Goal: Information Seeking & Learning: Learn about a topic

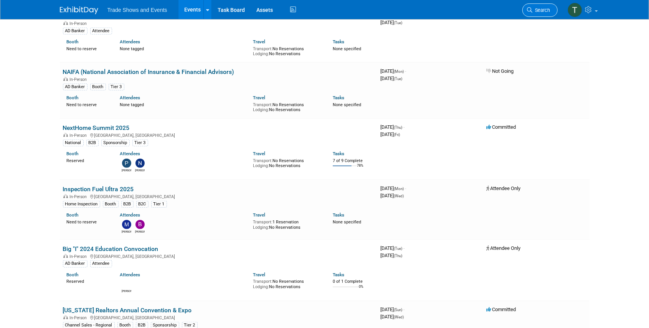
click at [539, 5] on link "Search" at bounding box center [539, 9] width 35 height 13
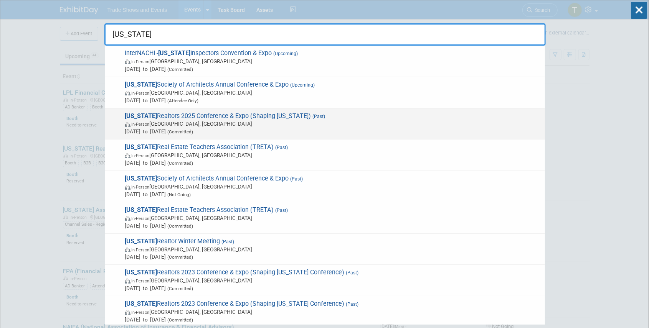
type input "[US_STATE]"
click at [190, 112] on span "[US_STATE] Realtors 2025 Conference & Expo (Shaping [US_STATE]) (Past) In-Perso…" at bounding box center [331, 123] width 419 height 23
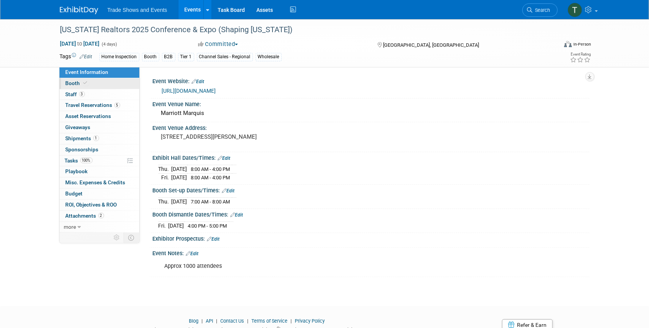
click at [73, 85] on span "Booth" at bounding box center [77, 83] width 23 height 6
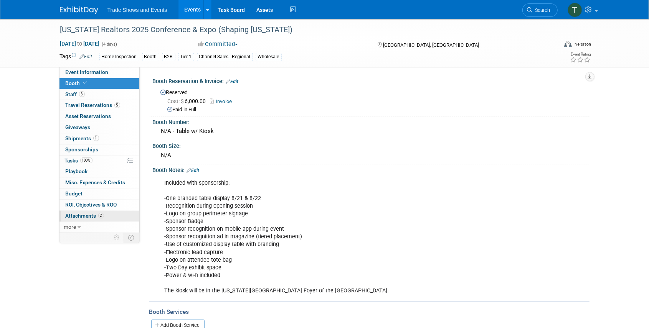
click at [89, 215] on span "Attachments 2" at bounding box center [85, 216] width 38 height 6
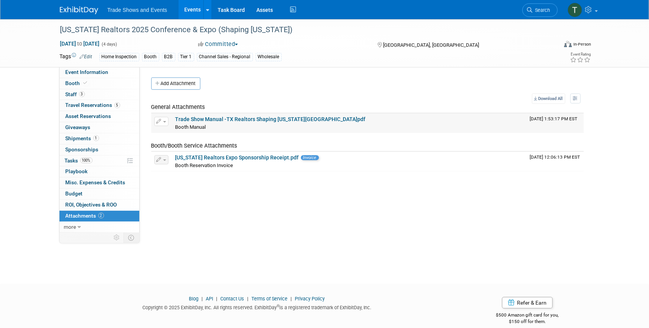
click at [255, 119] on link "Trade Show Manual -TX Realtors Shaping Texas.pdf" at bounding box center [270, 119] width 190 height 6
click at [77, 71] on span "Event Information" at bounding box center [87, 72] width 43 height 6
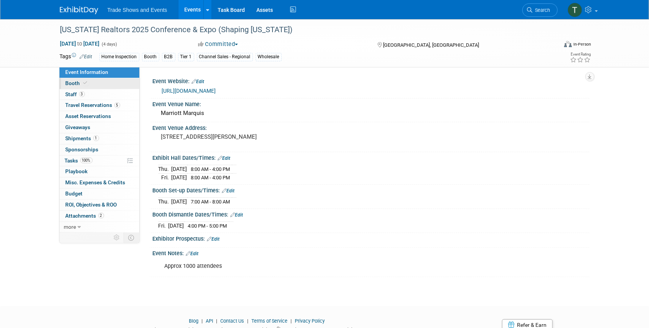
click at [78, 82] on span "Booth" at bounding box center [77, 83] width 23 height 6
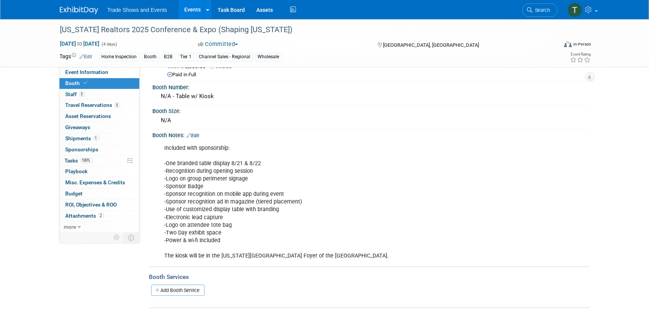
scroll to position [97, 0]
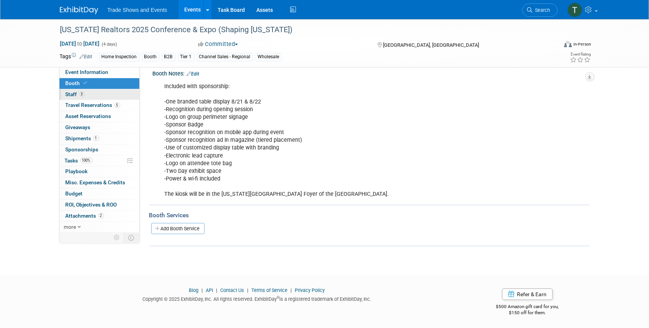
click at [80, 92] on span "3" at bounding box center [82, 94] width 6 height 6
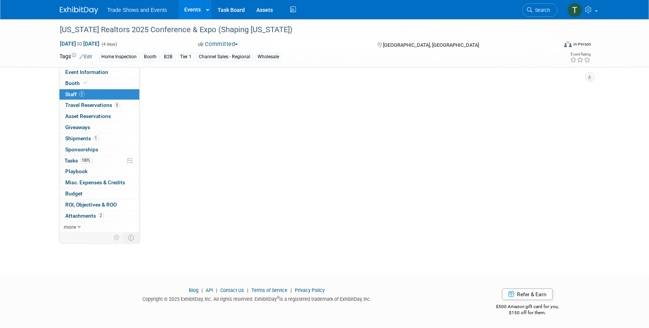
scroll to position [0, 0]
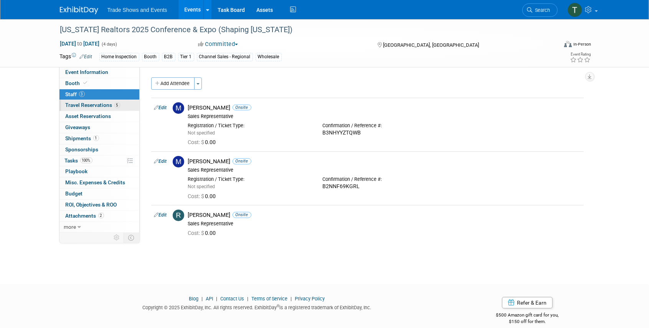
click at [85, 104] on span "Travel Reservations 5" at bounding box center [93, 105] width 54 height 6
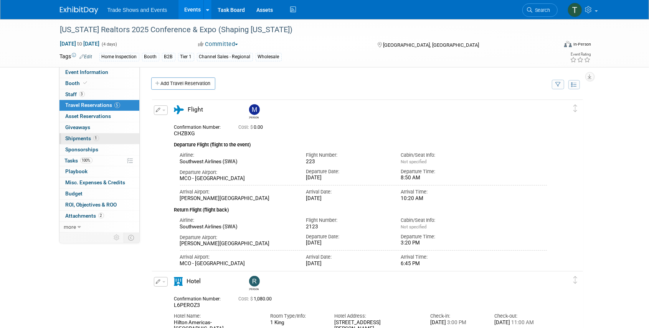
click at [79, 138] on span "Shipments 1" at bounding box center [82, 138] width 33 height 6
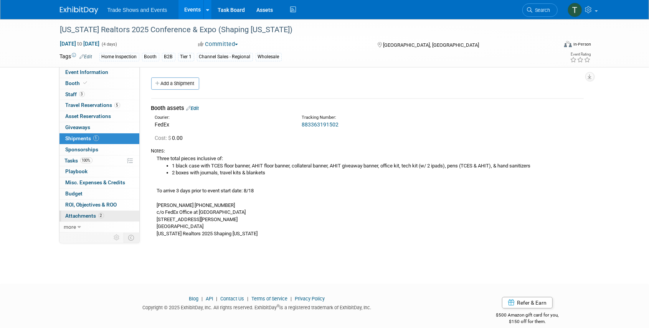
click at [87, 213] on span "Attachments 2" at bounding box center [85, 216] width 38 height 6
